Goal: Transaction & Acquisition: Purchase product/service

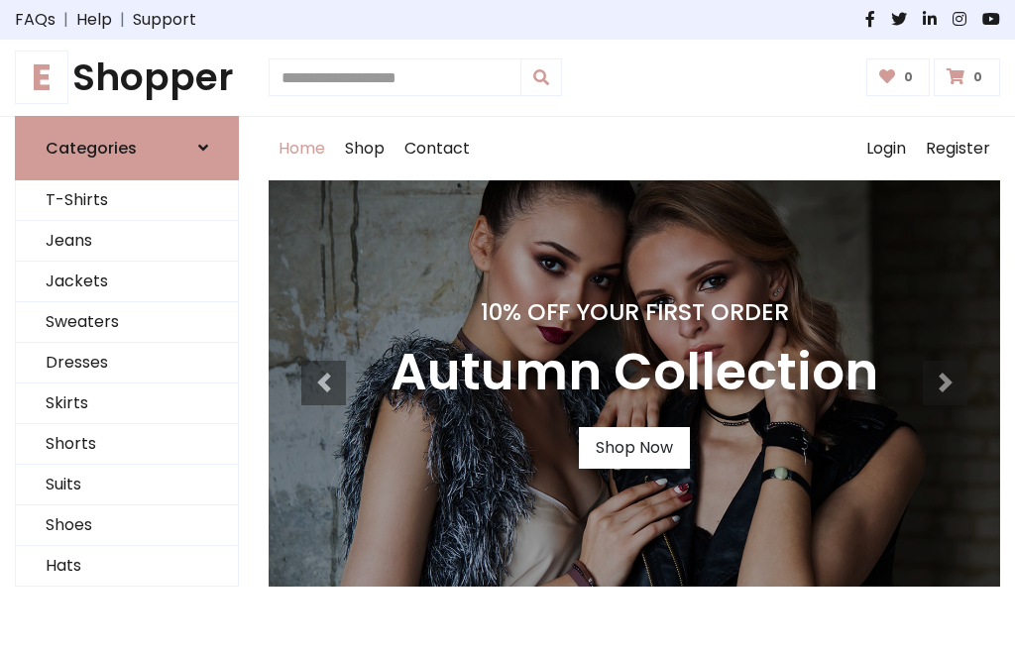
click at [508, 326] on h4 "10% Off Your First Order" at bounding box center [635, 312] width 488 height 28
click at [633, 447] on link "Shop Now" at bounding box center [634, 448] width 111 height 42
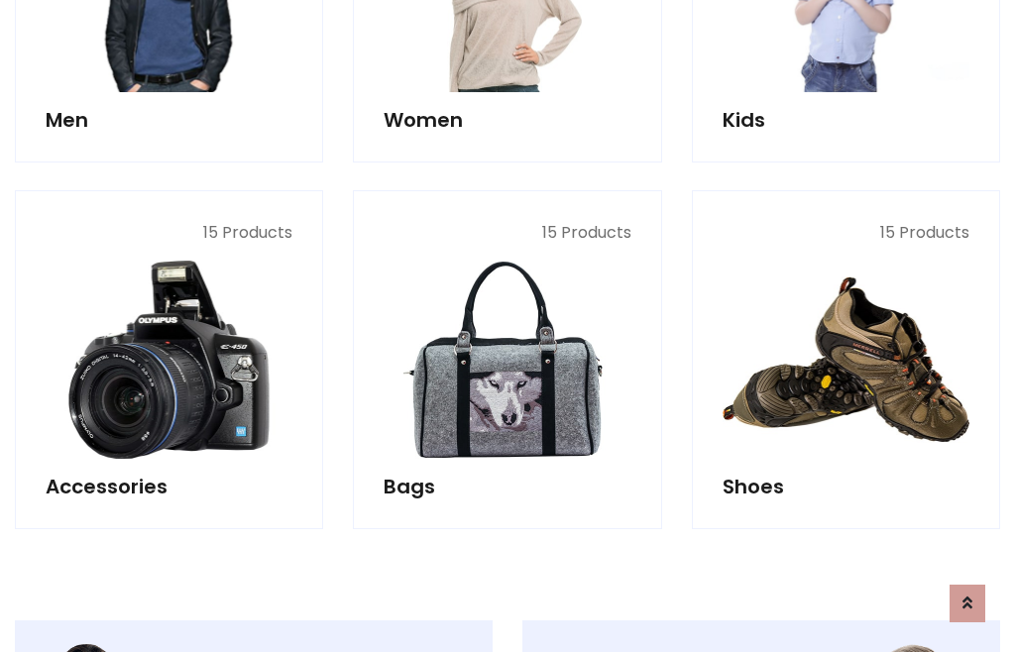
scroll to position [1977, 0]
